Goal: Task Accomplishment & Management: Manage account settings

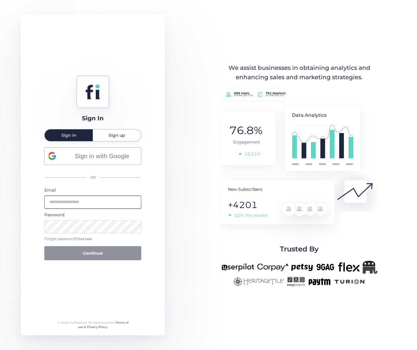
type input "**********"
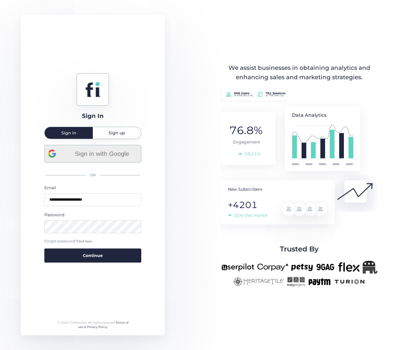
click at [105, 153] on span "Sign in with Google" at bounding box center [102, 154] width 71 height 10
